Goal: Obtain resource: Obtain resource

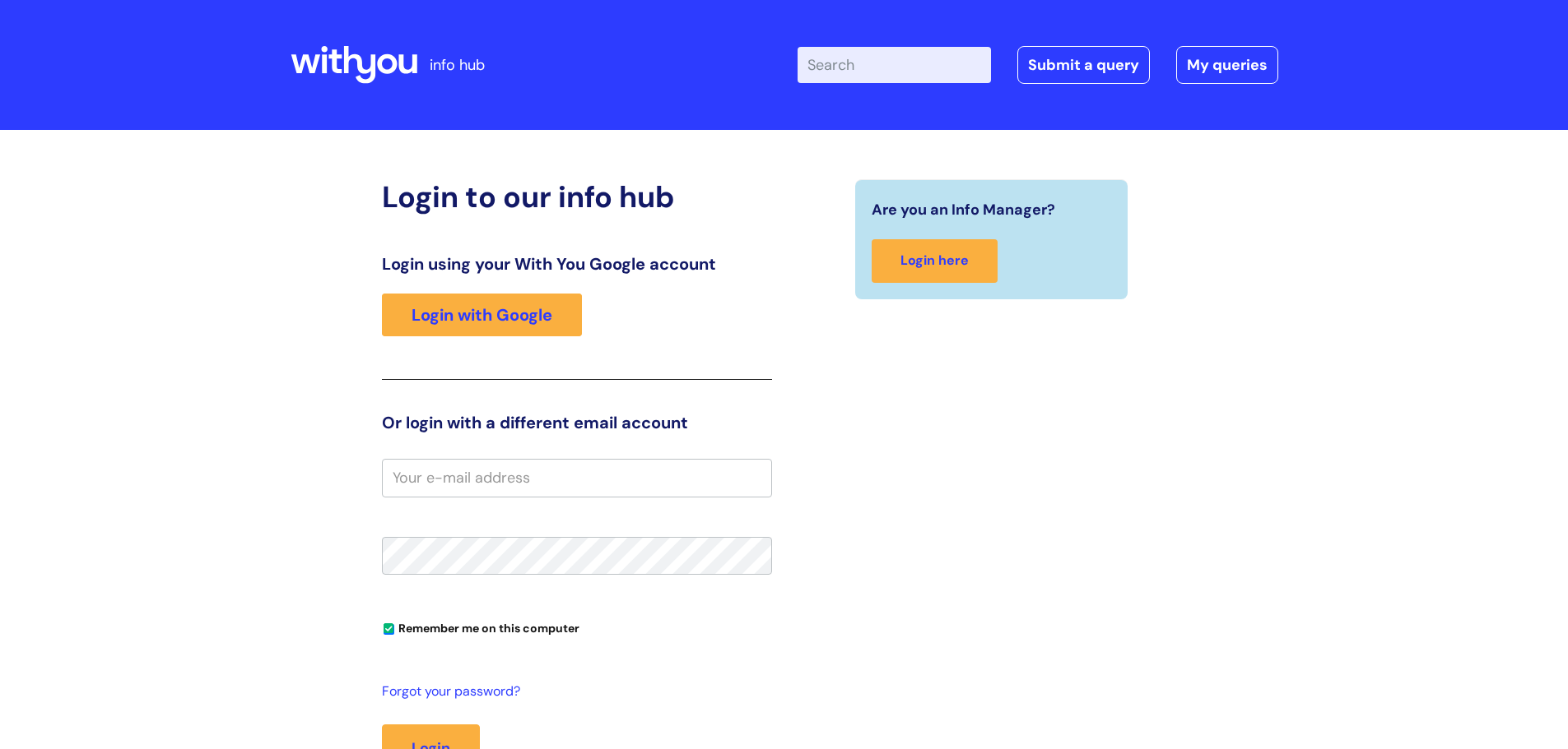
click at [849, 58] on input "Enter your search term here..." at bounding box center [893, 64] width 194 height 36
click at [491, 308] on link "Login with Google" at bounding box center [481, 315] width 200 height 43
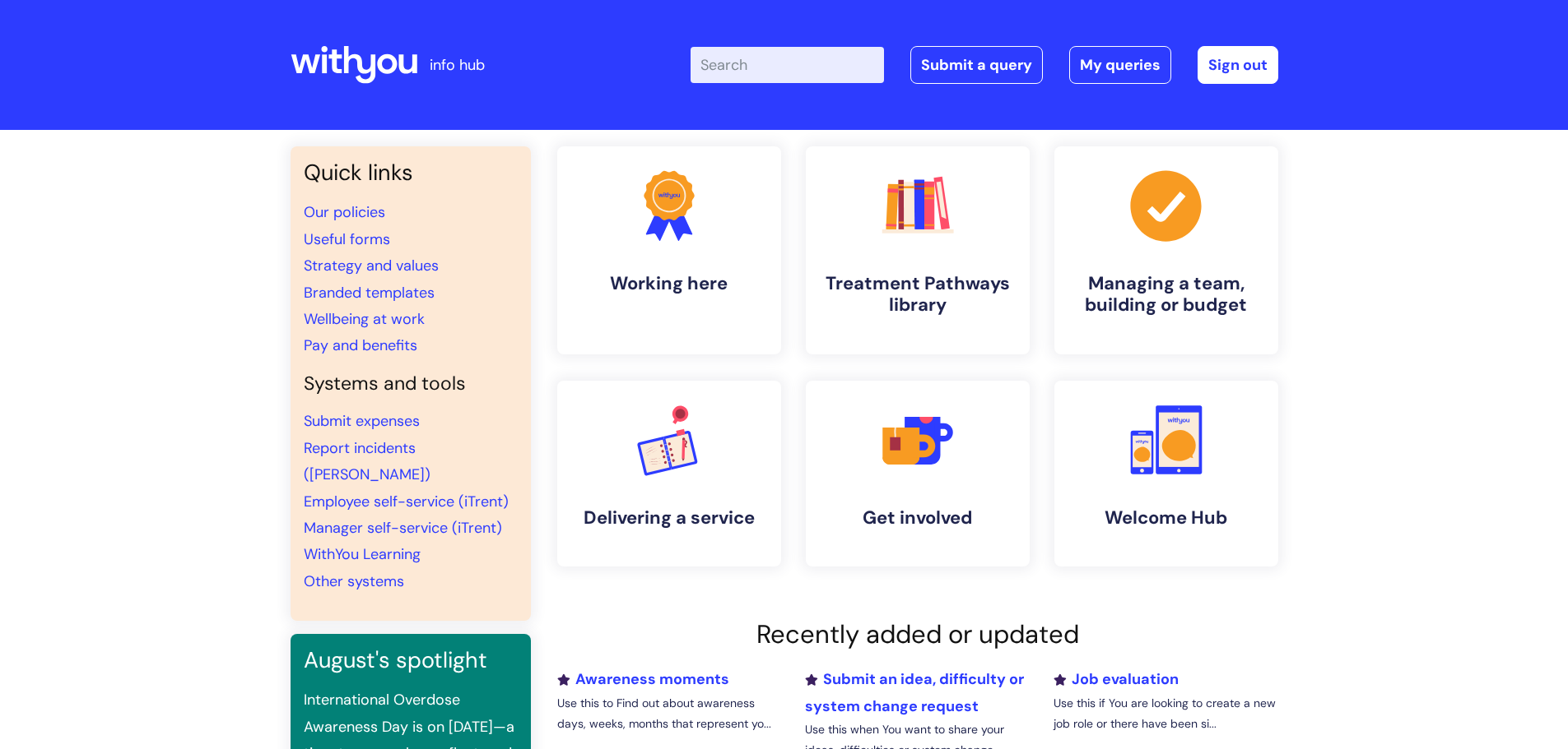
click at [760, 66] on input "Enter your search term here..." at bounding box center [786, 64] width 194 height 36
type input "usef"
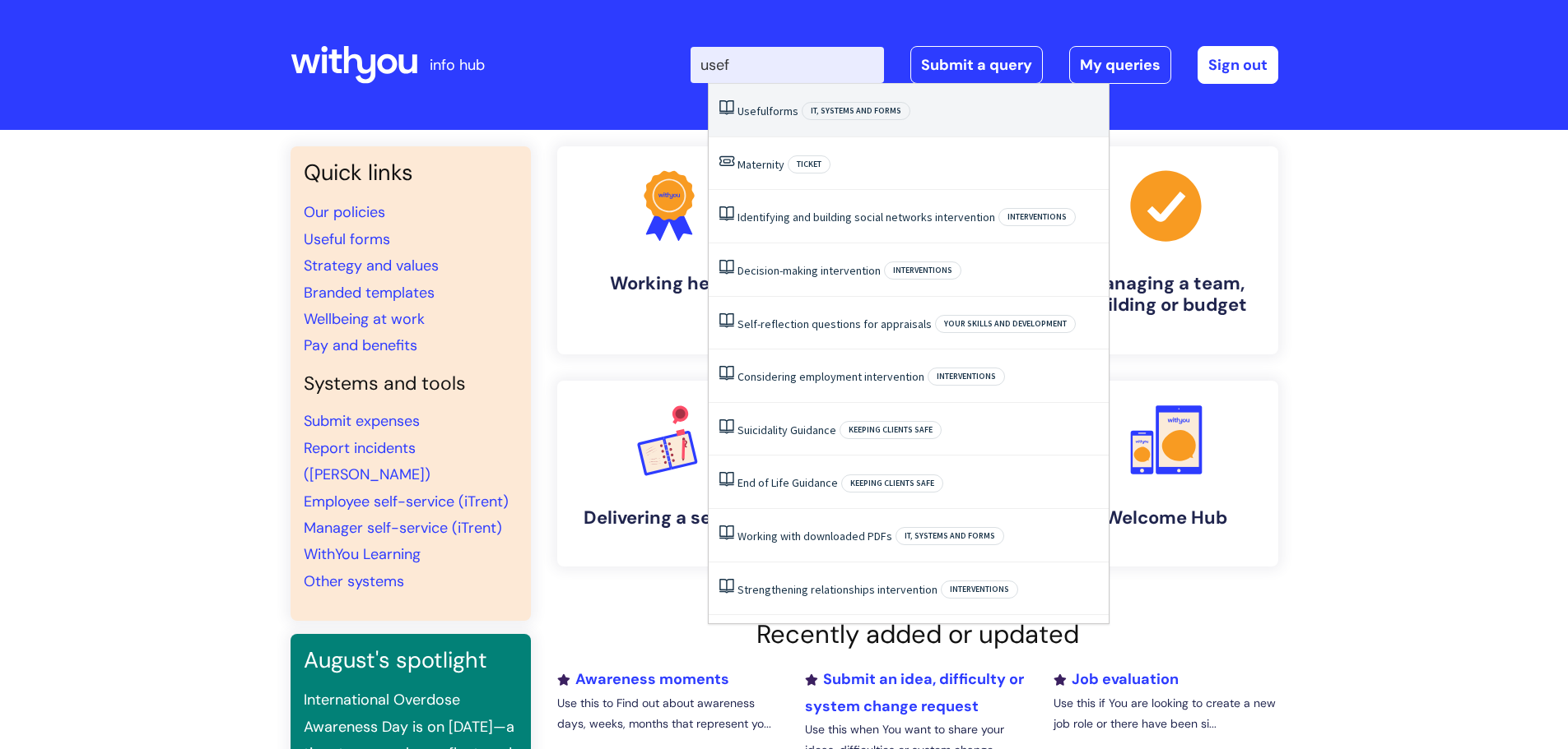
click at [788, 108] on link "Useful forms" at bounding box center [768, 111] width 61 height 15
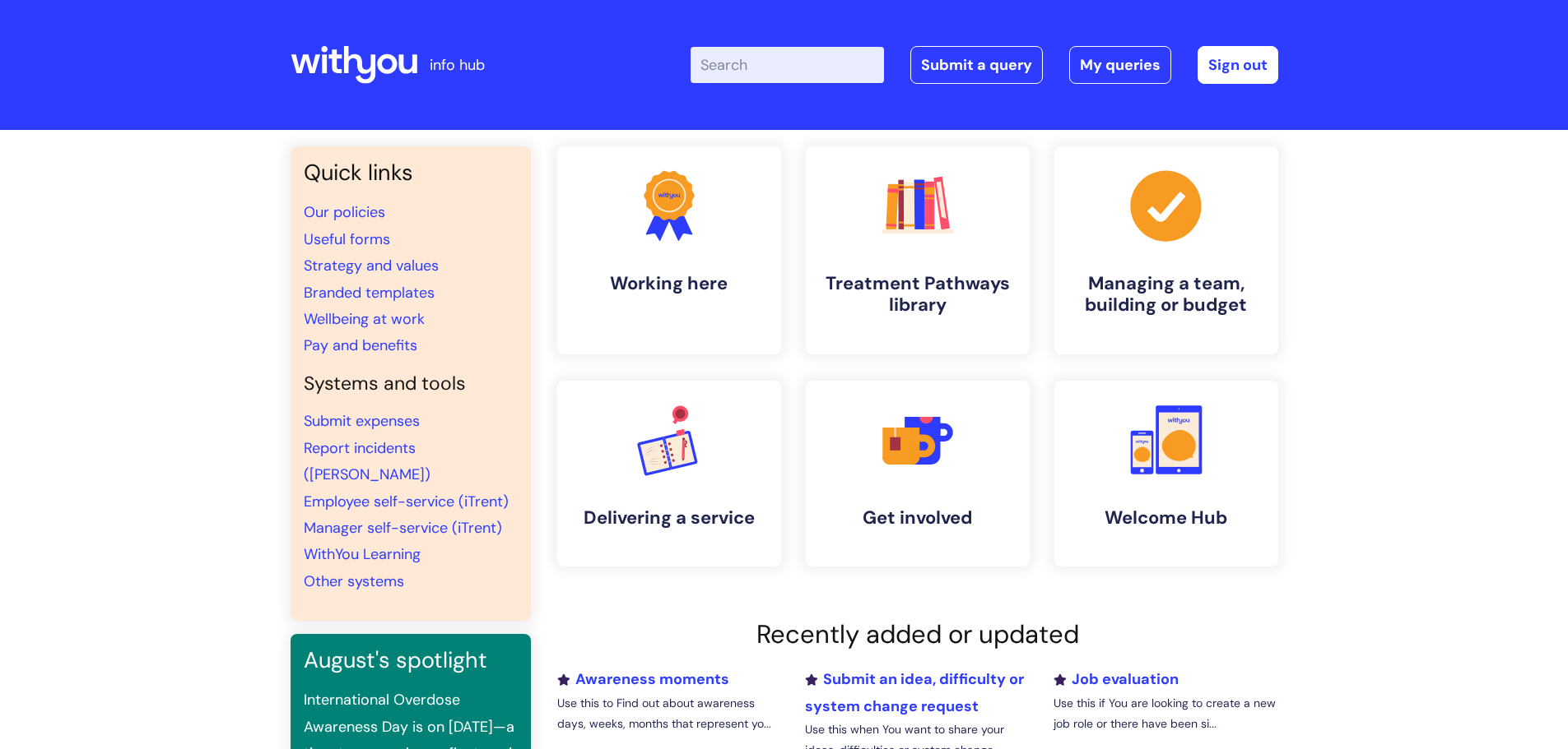
click at [788, 108] on div "Enter your search term here... Search Submit a query My queries Welcome Stephen…" at bounding box center [906, 65] width 743 height 97
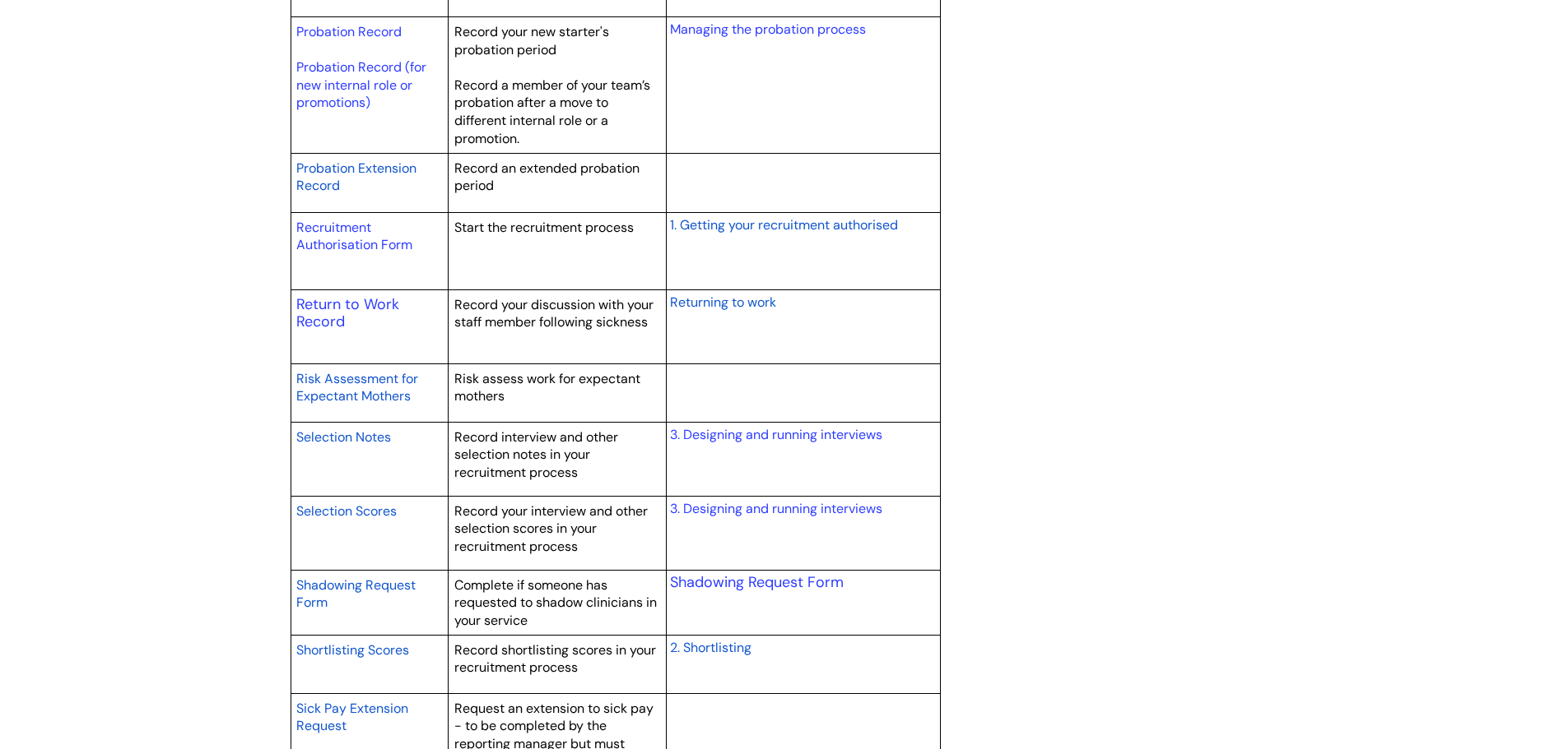
scroll to position [2302, 0]
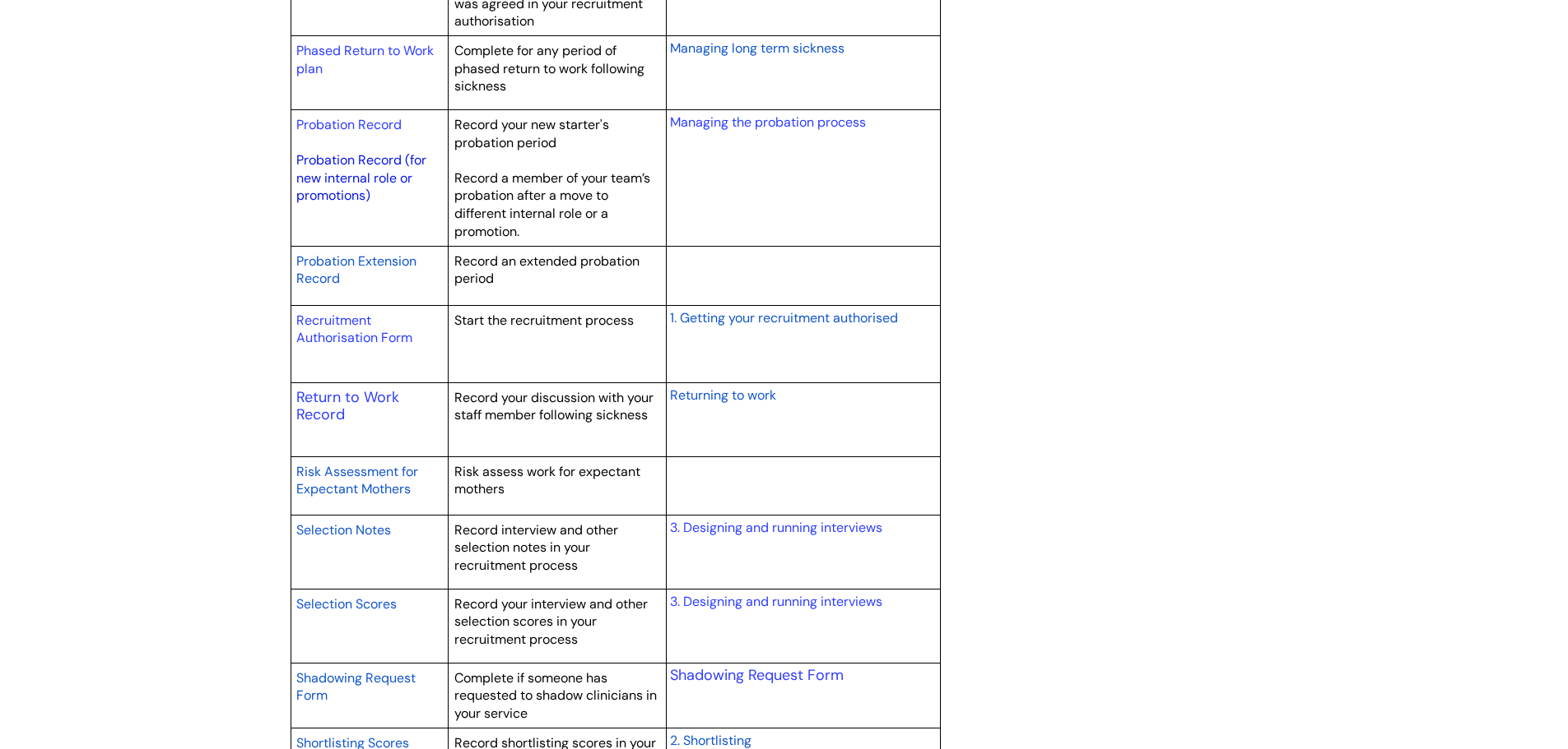
click at [356, 178] on link "Probation Record (for new internal role or promotions)" at bounding box center [361, 178] width 130 height 53
